Goal: Information Seeking & Learning: Learn about a topic

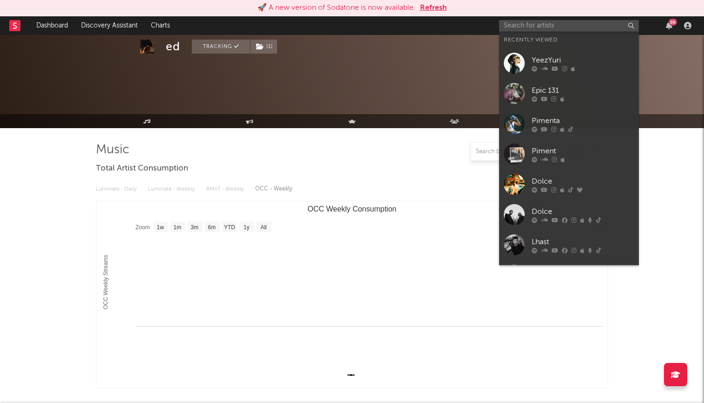
select select "1w"
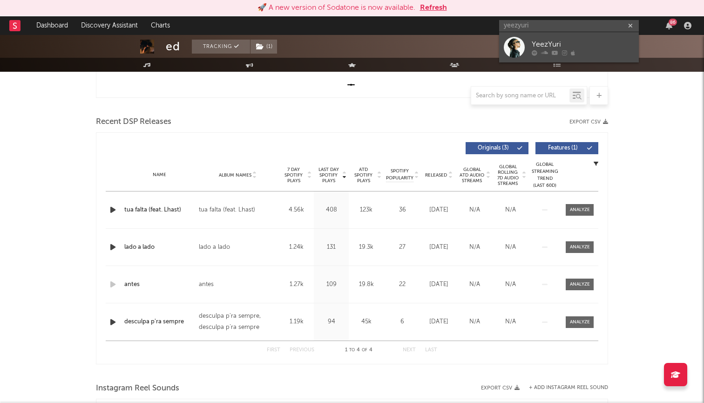
type input "yeezyuri"
click at [569, 54] on div at bounding box center [583, 53] width 102 height 6
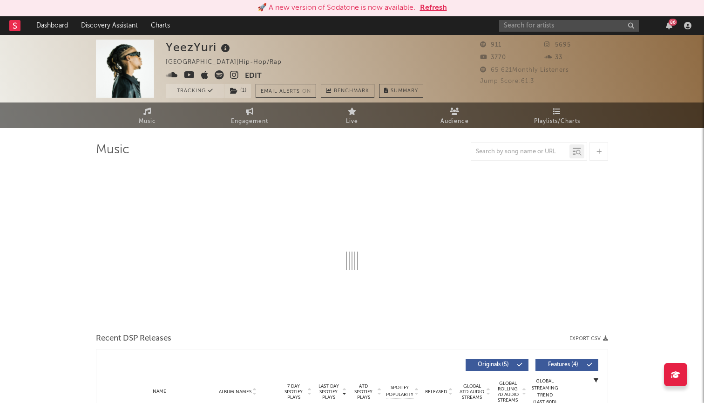
select select "1w"
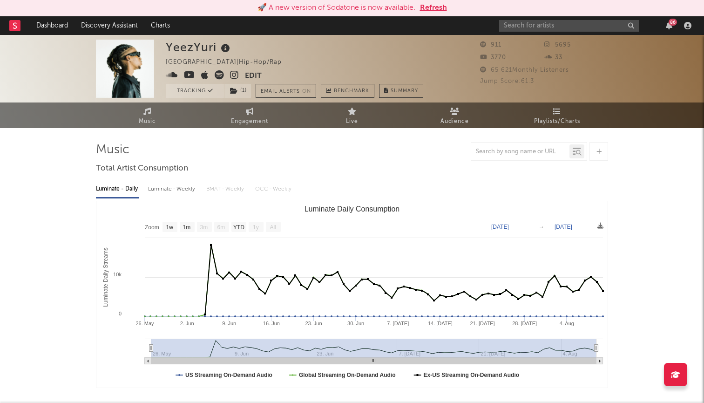
click at [436, 7] on button "Refresh" at bounding box center [433, 7] width 27 height 11
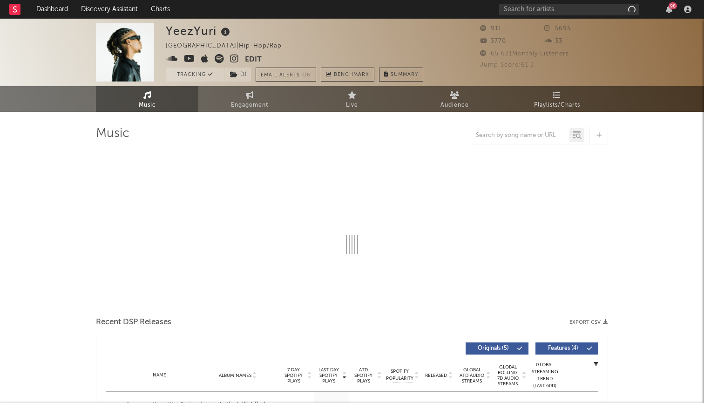
select select "1w"
